Goal: Ask a question

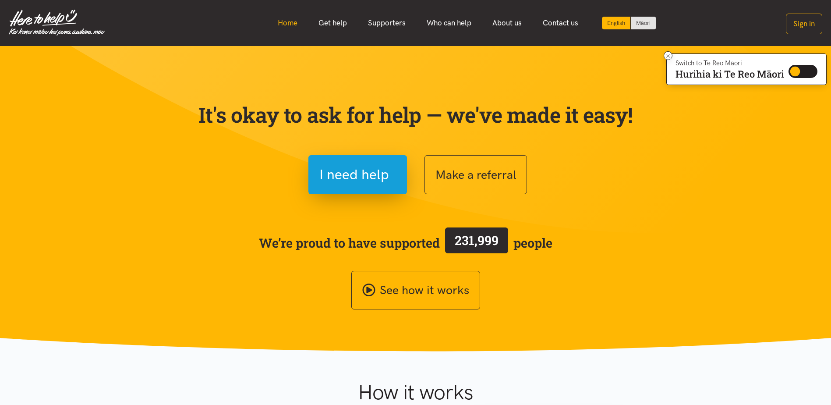
click at [285, 24] on link "Home" at bounding box center [287, 23] width 41 height 19
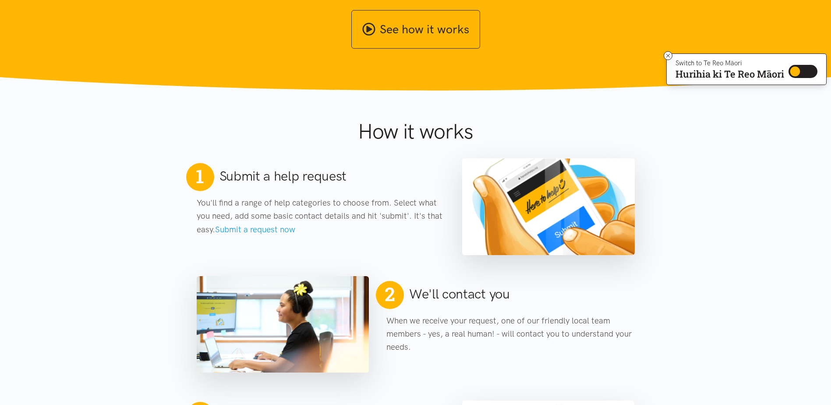
scroll to position [263, 0]
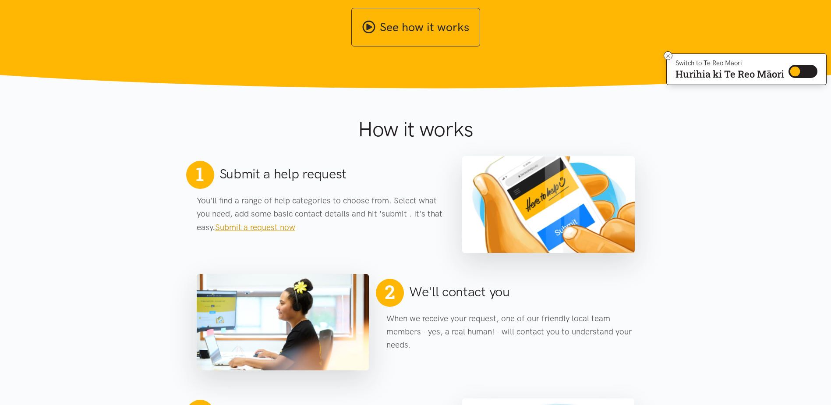
click at [267, 229] on link "Submit a request now" at bounding box center [255, 227] width 80 height 10
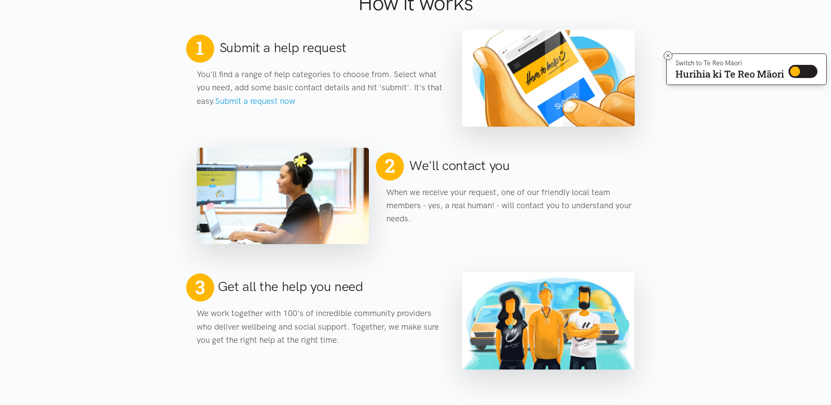
scroll to position [394, 0]
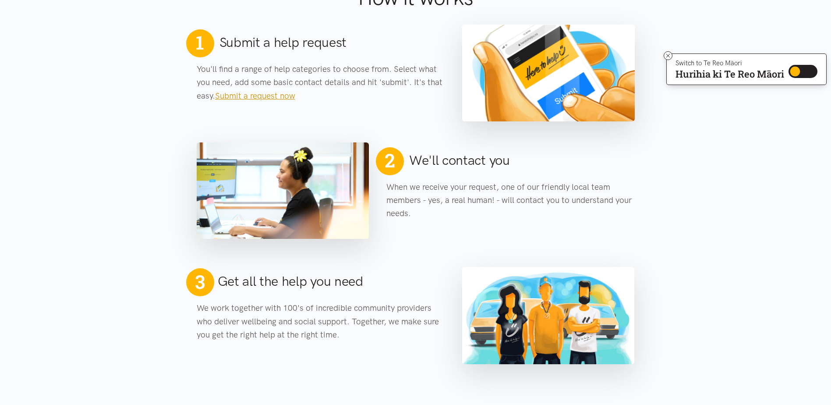
click at [267, 96] on link "Submit a request now" at bounding box center [255, 96] width 80 height 10
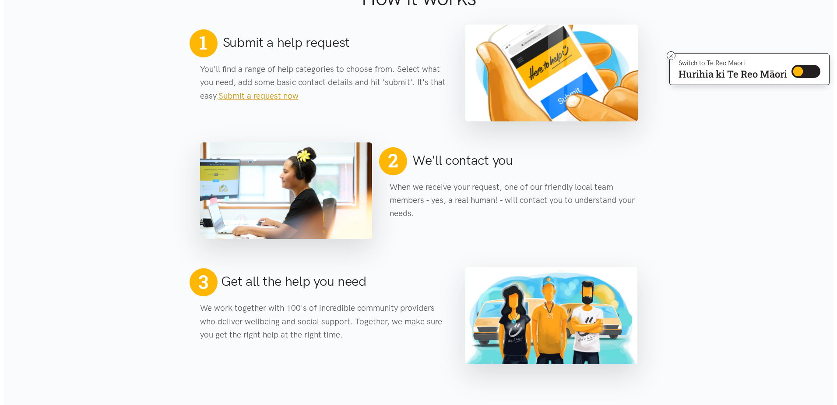
scroll to position [0, 0]
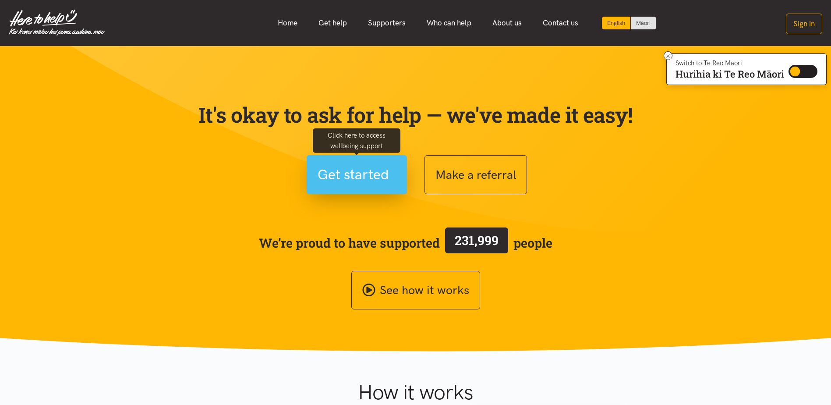
click at [363, 178] on span "Get started" at bounding box center [352, 174] width 71 height 22
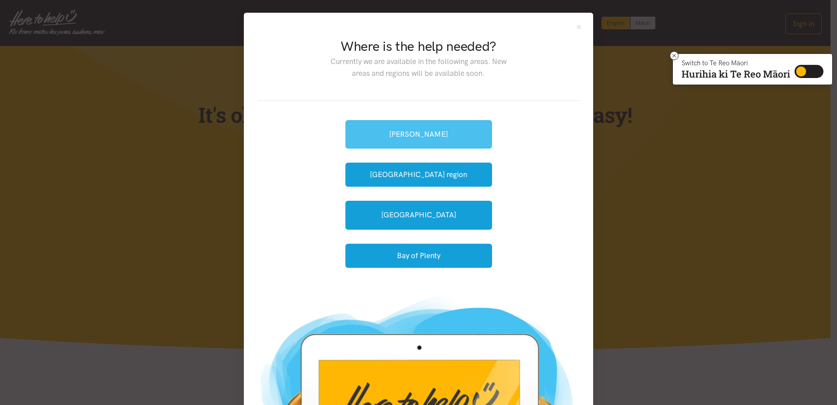
click at [441, 132] on link "[PERSON_NAME]" at bounding box center [418, 134] width 147 height 28
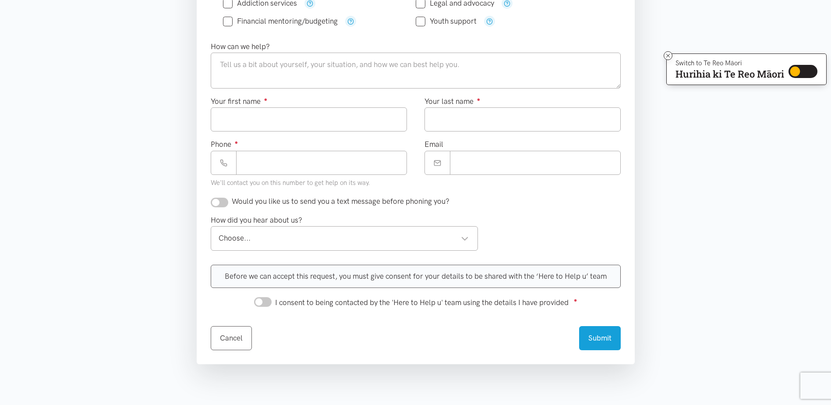
scroll to position [306, 0]
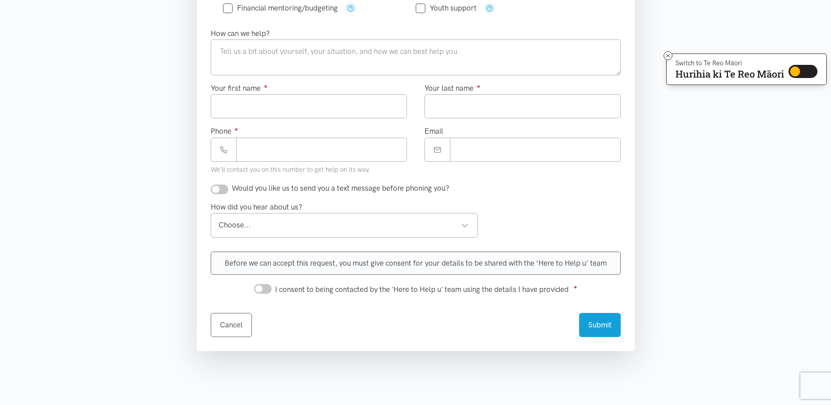
click at [471, 226] on div "Choose... Choose..." at bounding box center [344, 225] width 267 height 24
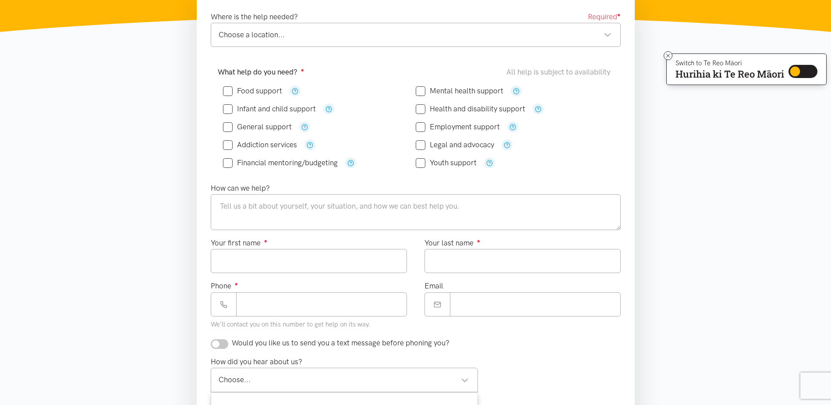
scroll to position [131, 0]
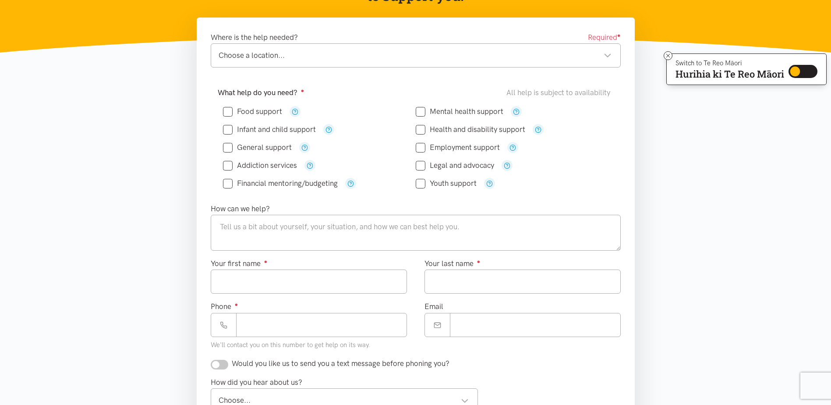
click at [714, 200] on section "Where is the help needed? Required ● Choose a location... Choose a location... …" at bounding box center [415, 300] width 831 height 564
